Goal: Check status: Check status

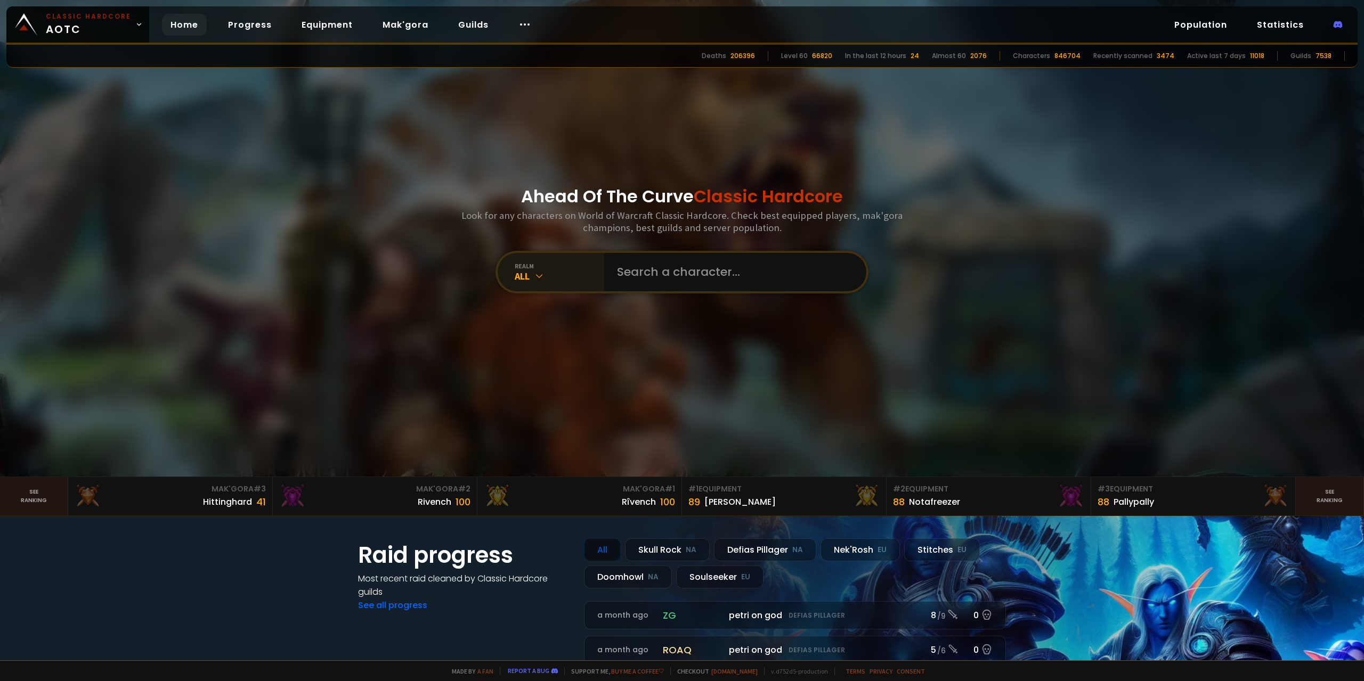
click at [589, 266] on div "realm" at bounding box center [559, 266] width 89 height 8
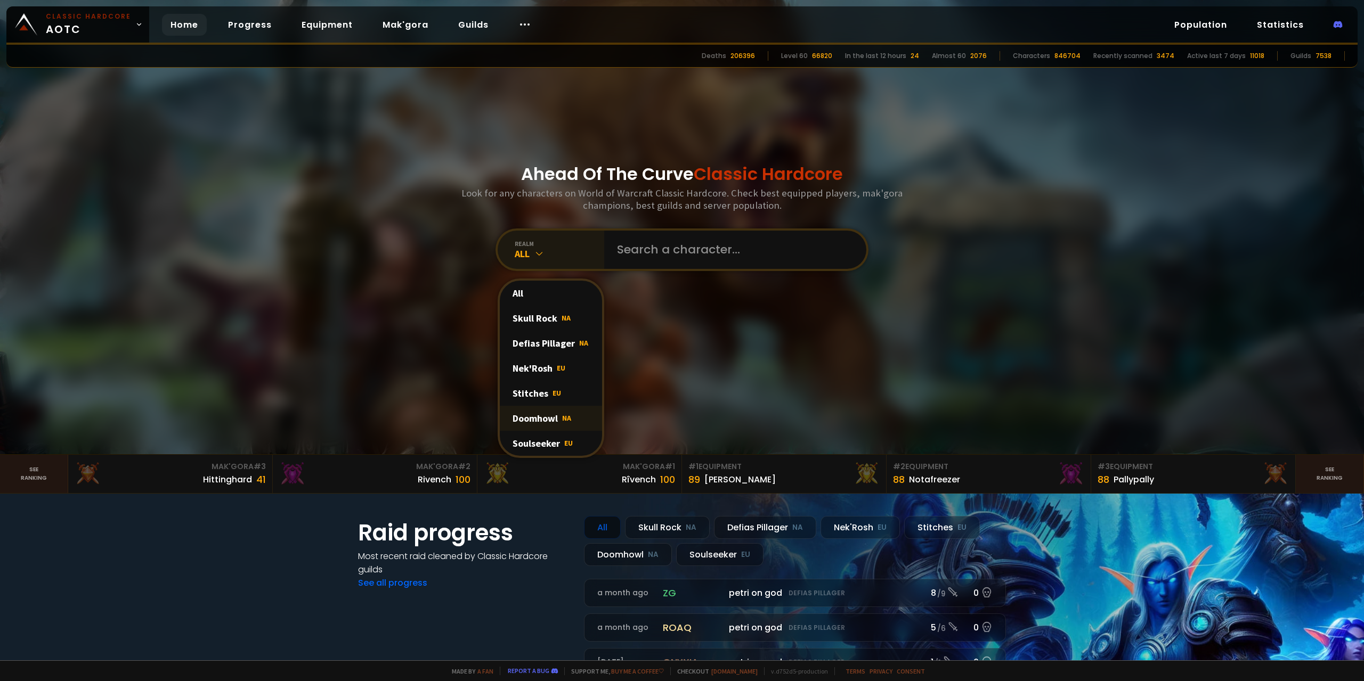
scroll to position [53, 0]
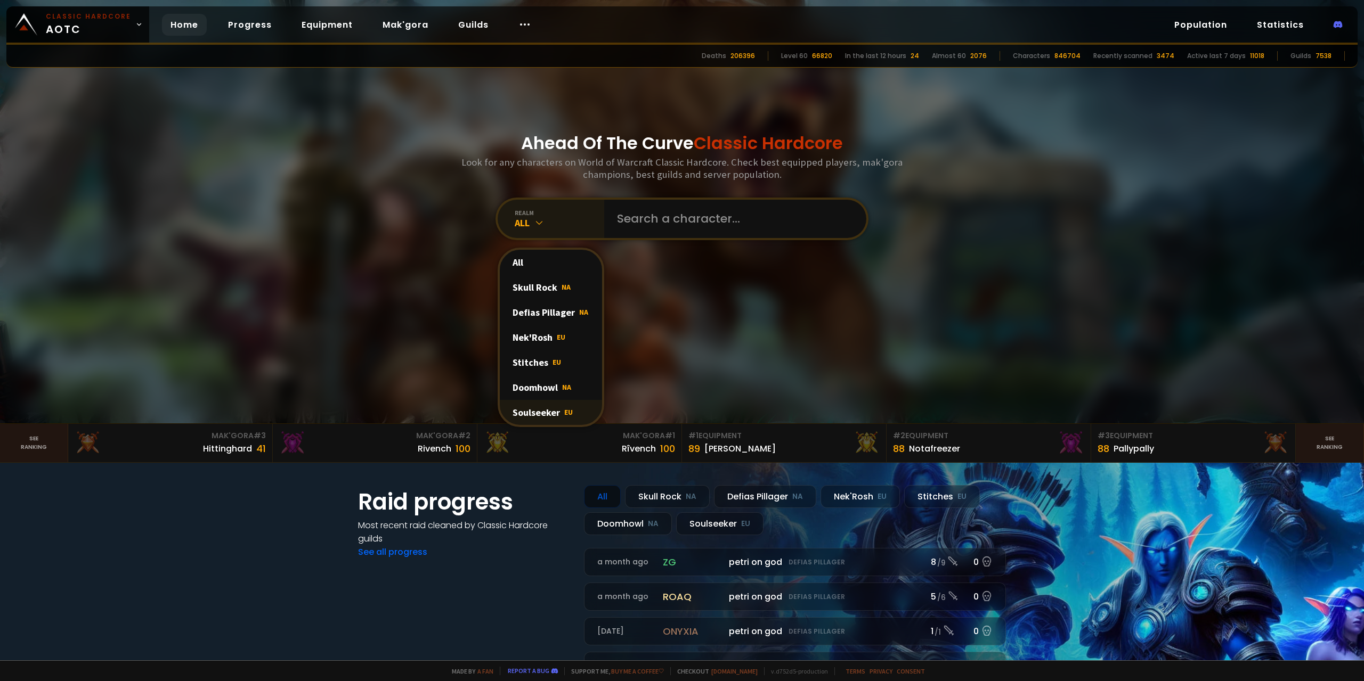
click at [547, 407] on div "Soulseeker EU" at bounding box center [551, 412] width 102 height 25
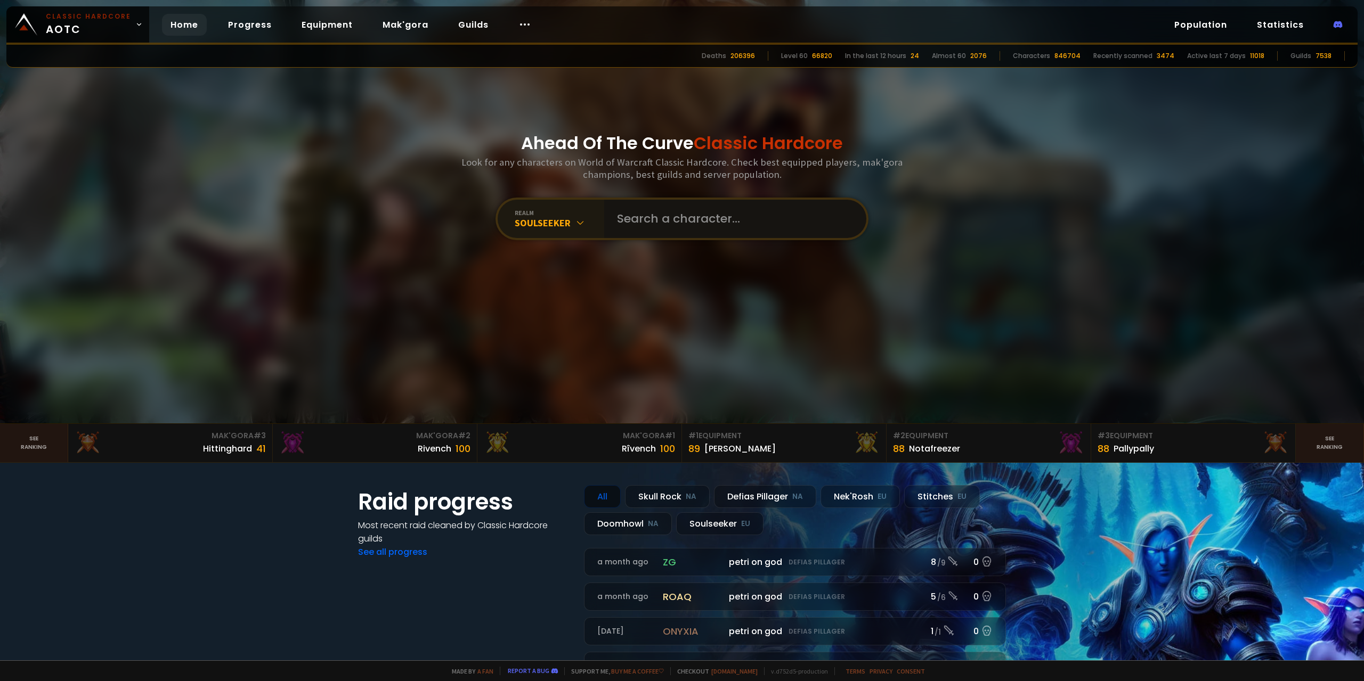
click at [672, 217] on input "text" at bounding box center [731, 219] width 243 height 38
paste input "Gonivodeu"
type input "Gonivodeu"
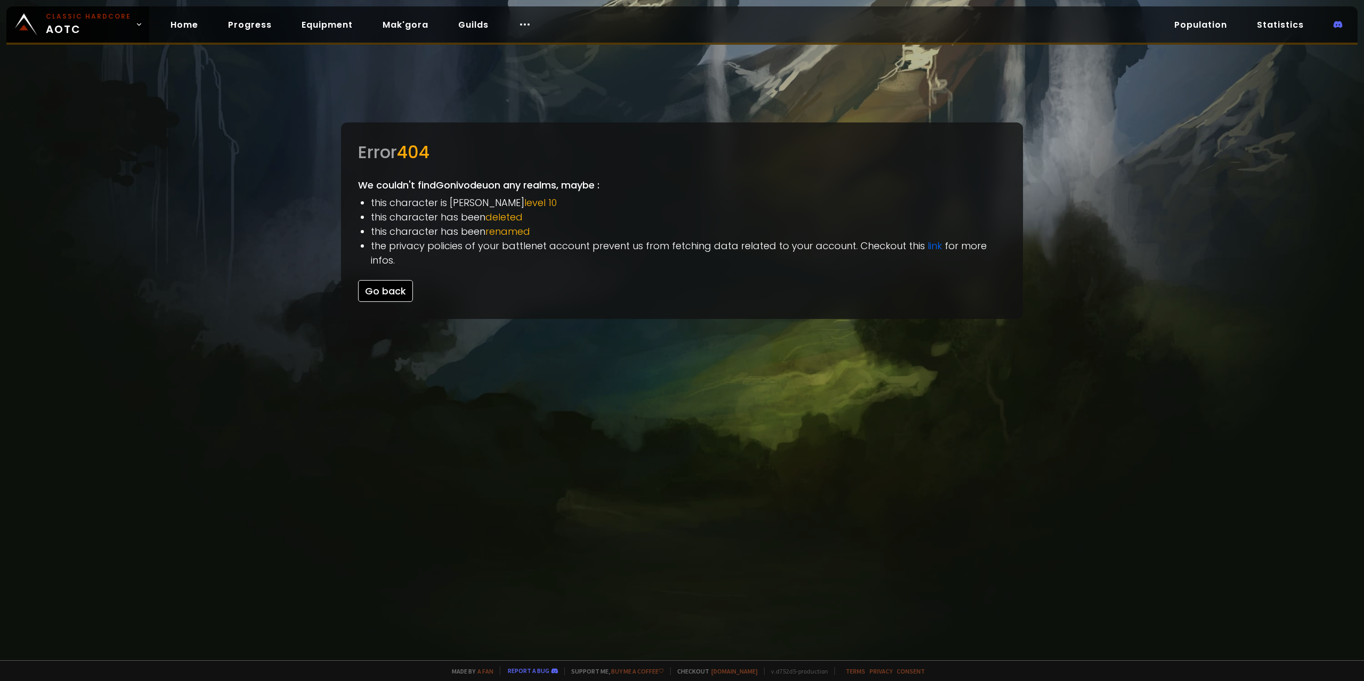
click at [384, 280] on button "Go back" at bounding box center [385, 291] width 55 height 22
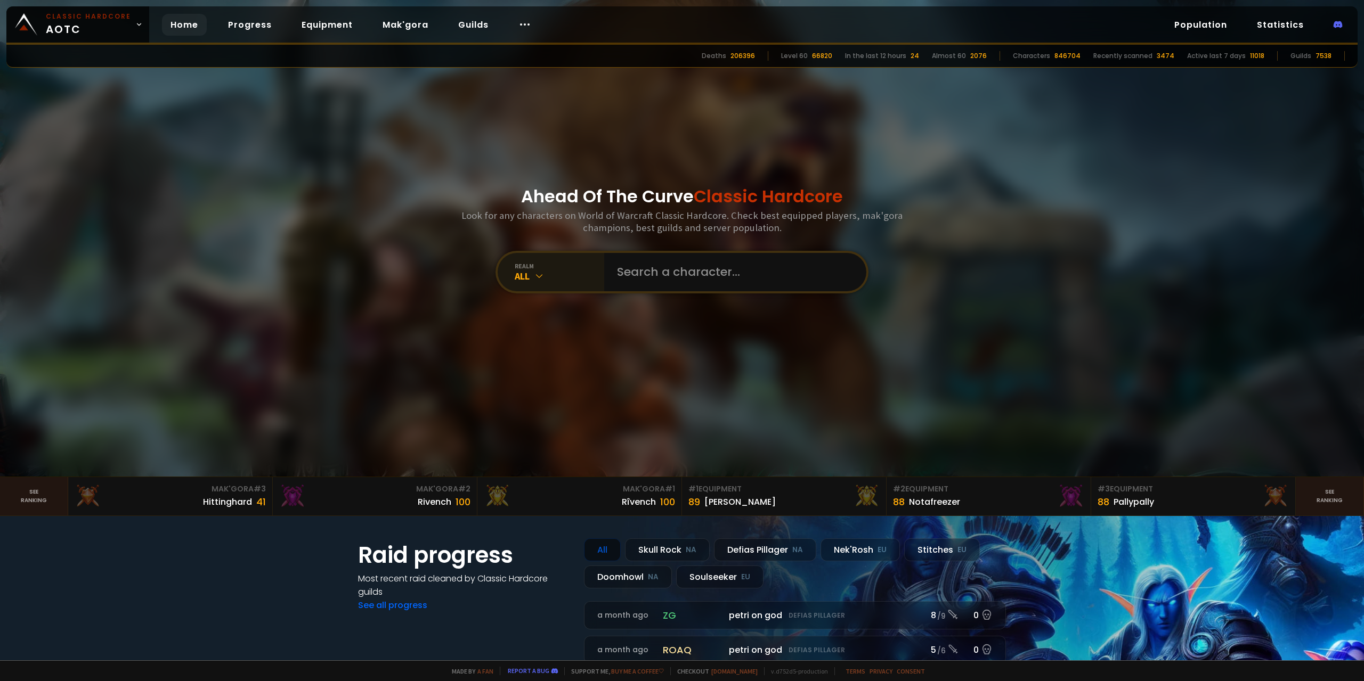
click at [566, 272] on div "All" at bounding box center [559, 276] width 89 height 12
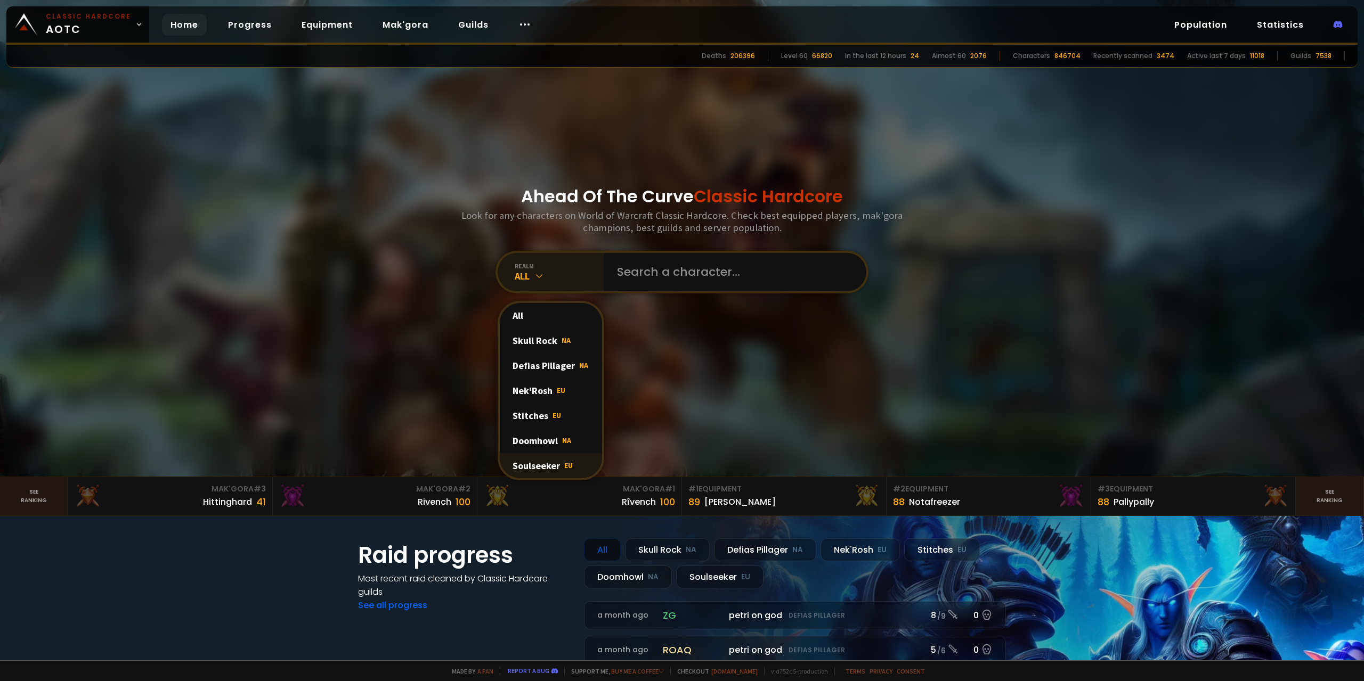
click at [544, 463] on div "Soulseeker EU" at bounding box center [551, 465] width 102 height 25
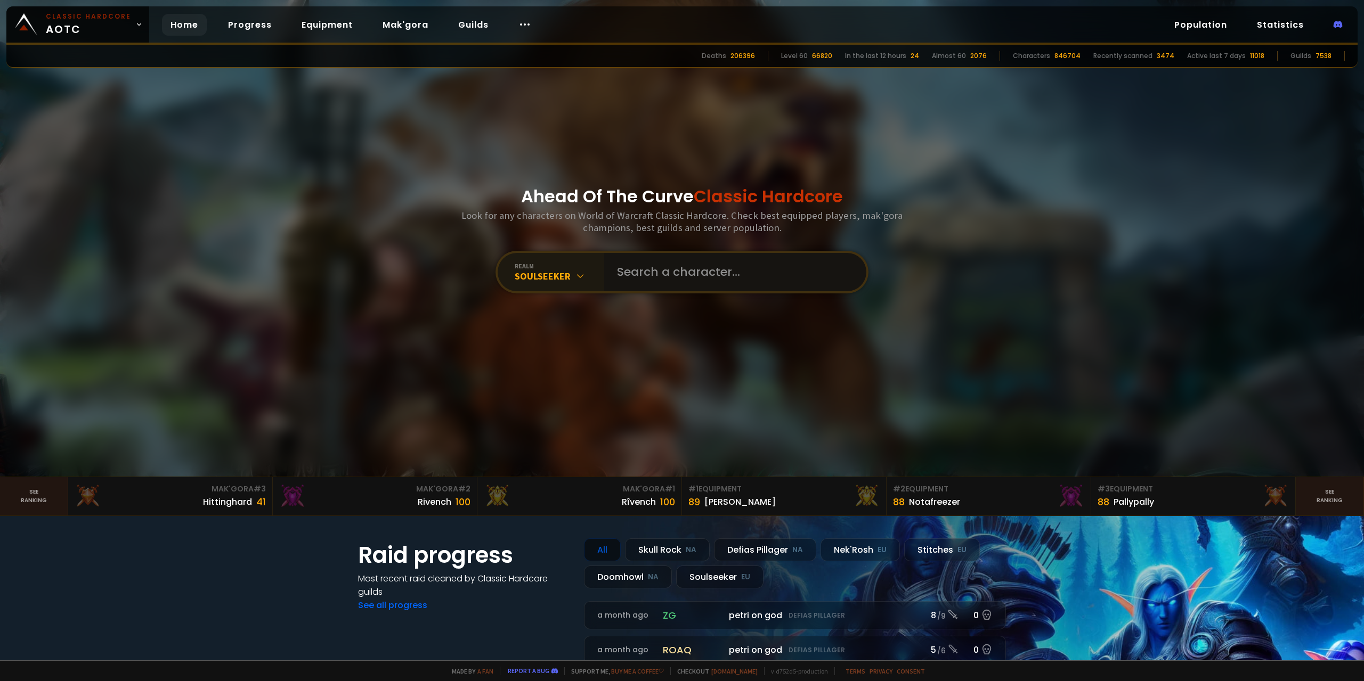
click at [631, 273] on input "text" at bounding box center [731, 272] width 243 height 38
paste input "Gonivovin"
type input "Gonivovin"
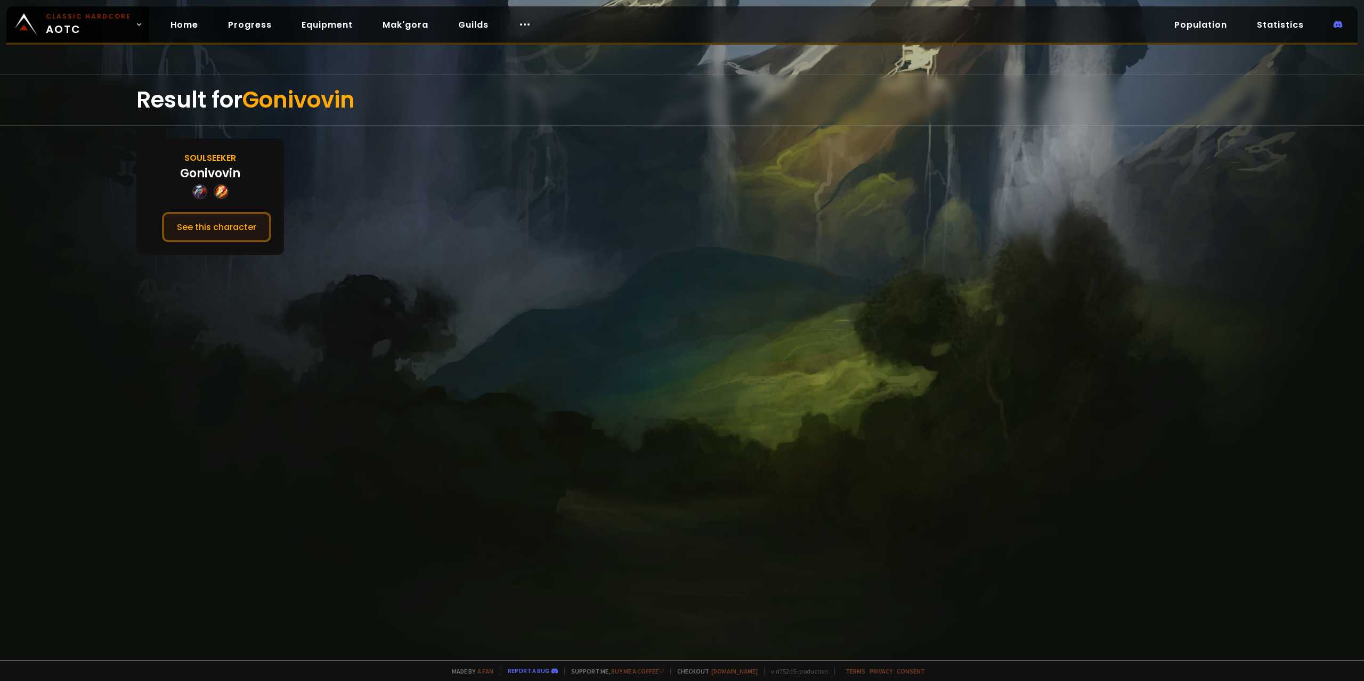
drag, startPoint x: 223, startPoint y: 221, endPoint x: 216, endPoint y: 229, distance: 10.5
click at [216, 229] on button "See this character" at bounding box center [216, 227] width 109 height 30
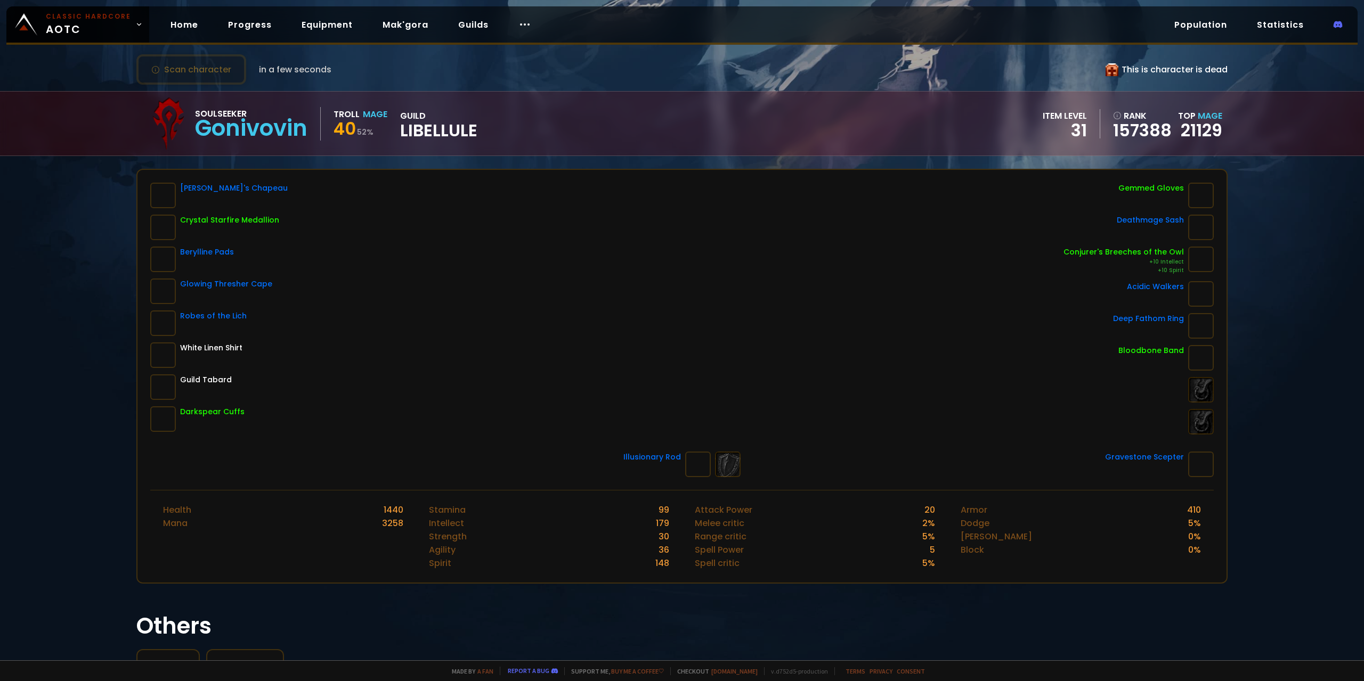
scroll to position [53, 0]
